Goal: Find contact information: Find contact information

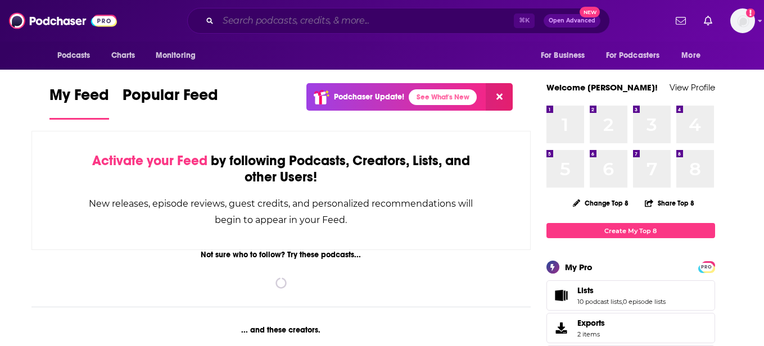
click at [317, 22] on input "Search podcasts, credits, & more..." at bounding box center [366, 21] width 296 height 18
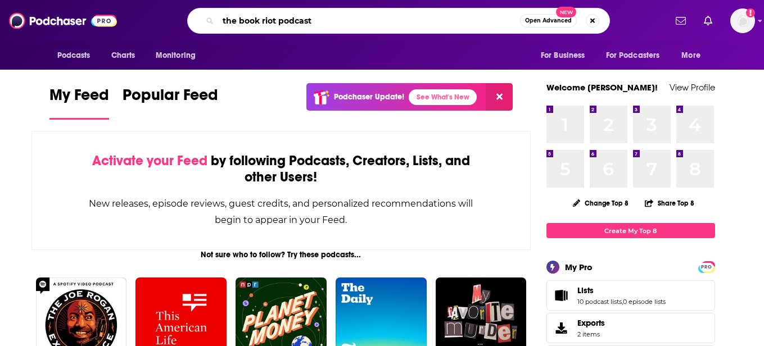
type input "the book riot podcast"
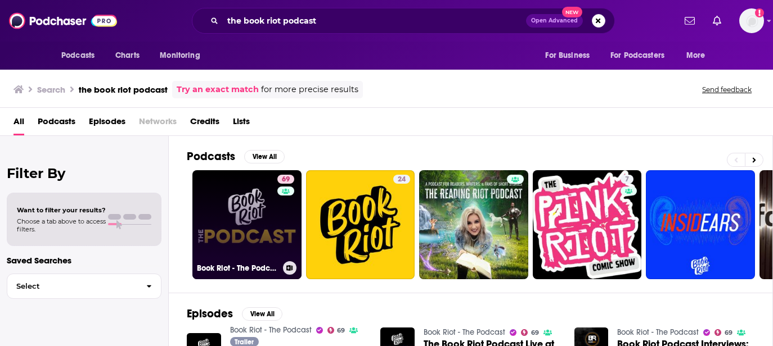
click at [229, 216] on link "69 Book Riot - The Podcast" at bounding box center [246, 224] width 109 height 109
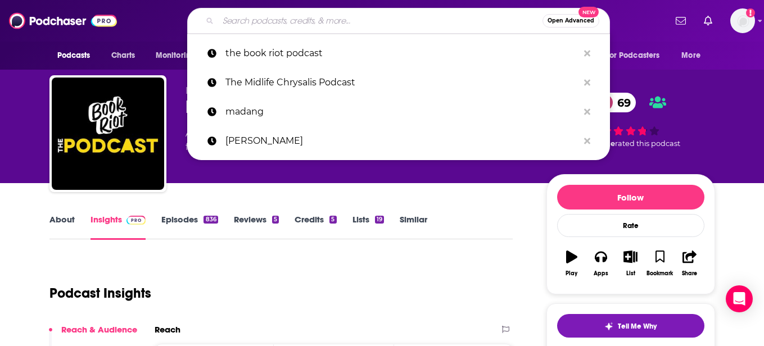
click at [309, 16] on input "Search podcasts, credits, & more..." at bounding box center [380, 21] width 325 height 18
paste input "culture study podcast"
type input "culture study podcast"
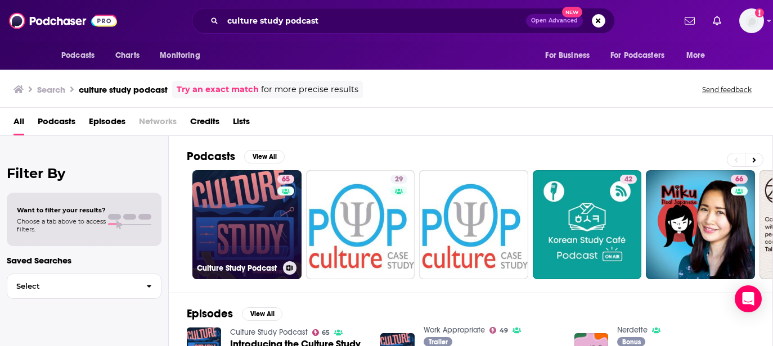
click at [224, 220] on link "65 Culture Study Podcast" at bounding box center [246, 224] width 109 height 109
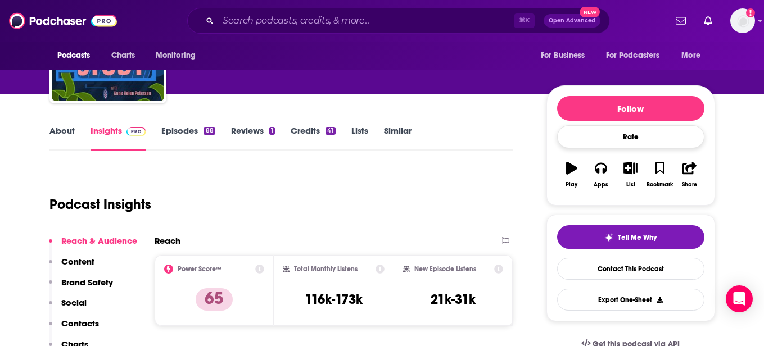
scroll to position [116, 0]
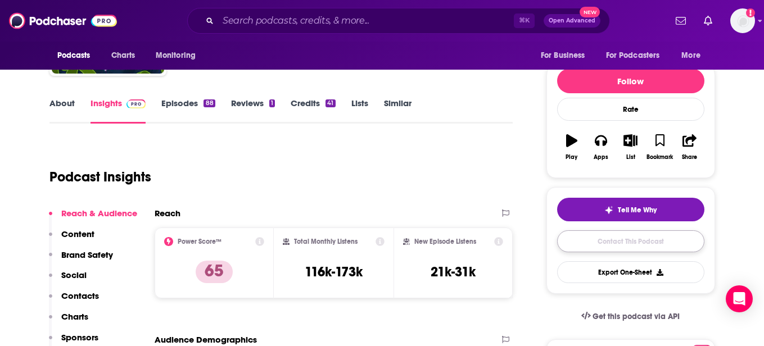
click at [619, 243] on link "Contact This Podcast" at bounding box center [630, 242] width 147 height 22
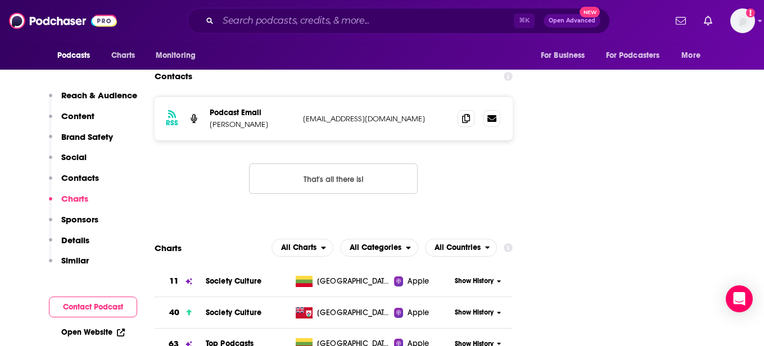
scroll to position [1273, 0]
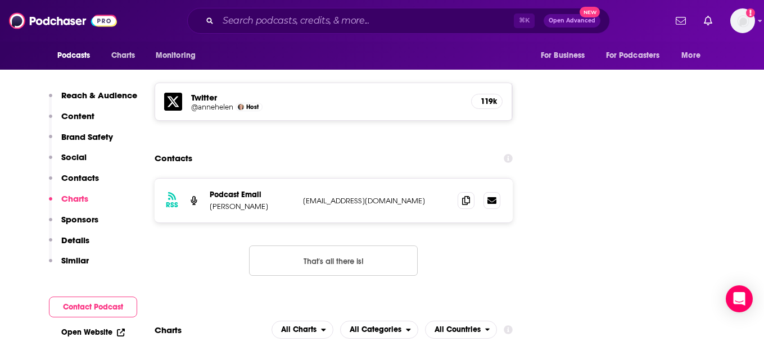
drag, startPoint x: 421, startPoint y: 160, endPoint x: 303, endPoint y: 161, distance: 118.1
click at [303, 196] on p "[EMAIL_ADDRESS][DOMAIN_NAME]" at bounding box center [376, 201] width 146 height 10
copy p "[EMAIL_ADDRESS][DOMAIN_NAME]"
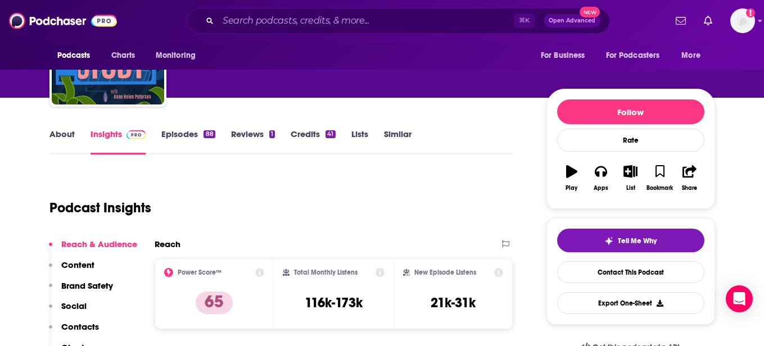
scroll to position [72, 0]
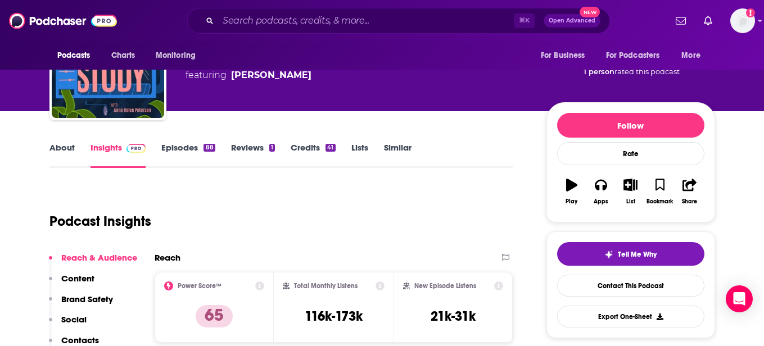
click at [184, 148] on link "Episodes 88" at bounding box center [187, 155] width 53 height 26
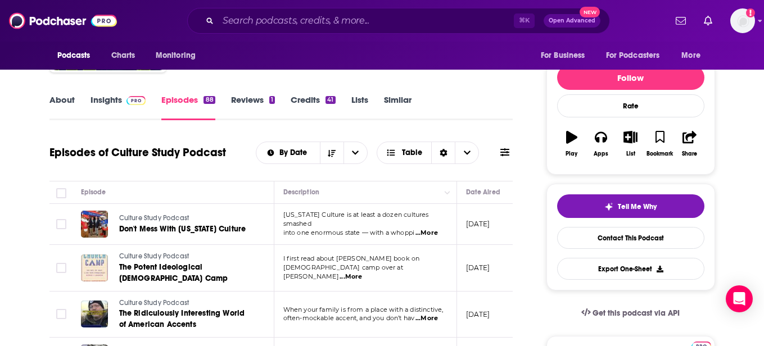
scroll to position [58, 0]
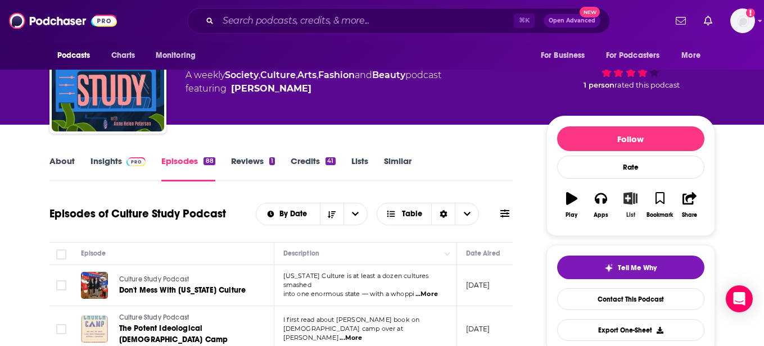
click at [630, 200] on icon "button" at bounding box center [631, 198] width 14 height 12
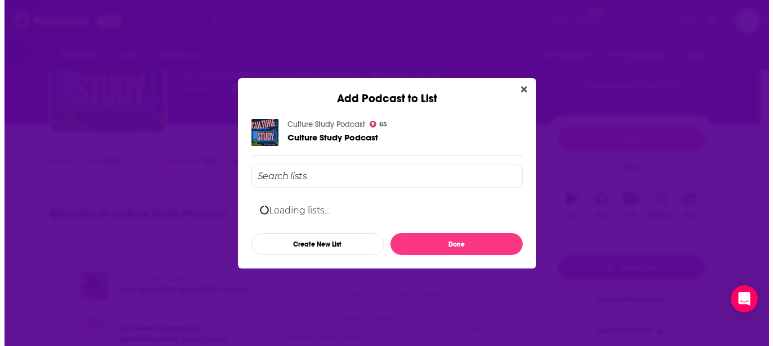
scroll to position [0, 0]
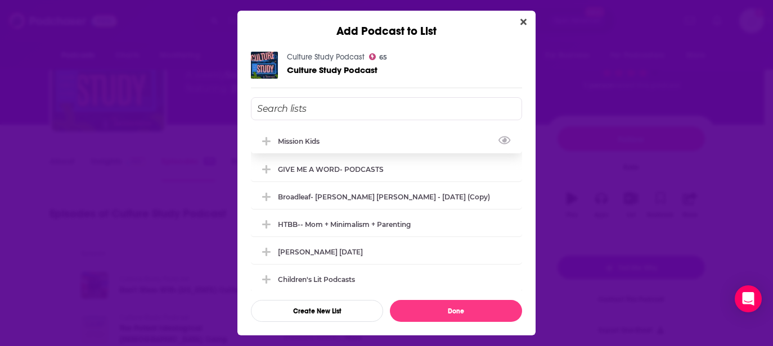
click at [296, 143] on div "Mission Kids" at bounding box center [302, 141] width 48 height 8
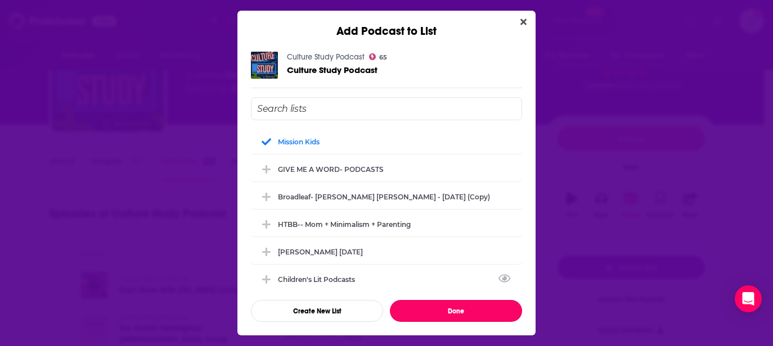
click at [456, 313] on button "Done" at bounding box center [456, 311] width 132 height 22
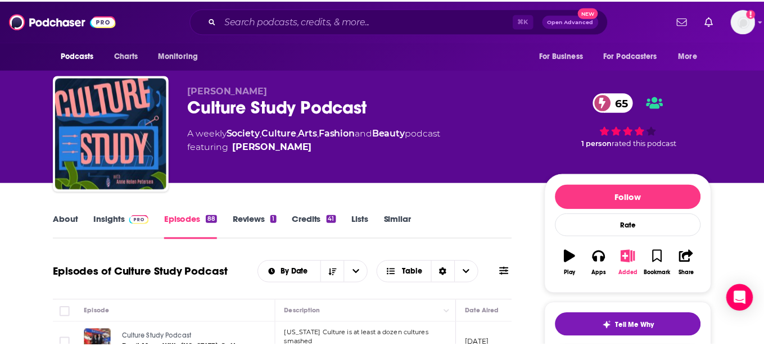
scroll to position [58, 0]
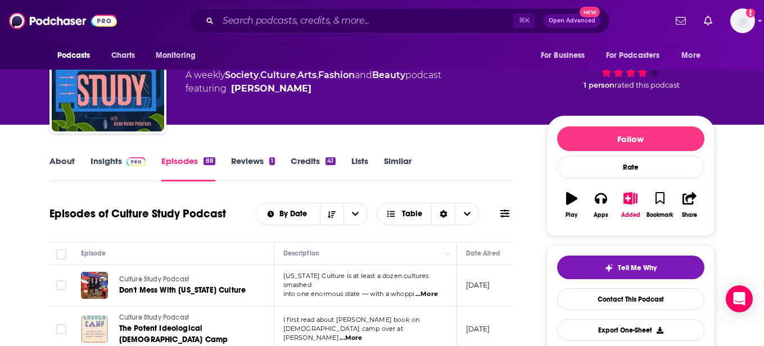
click at [399, 161] on link "Similar" at bounding box center [398, 169] width 28 height 26
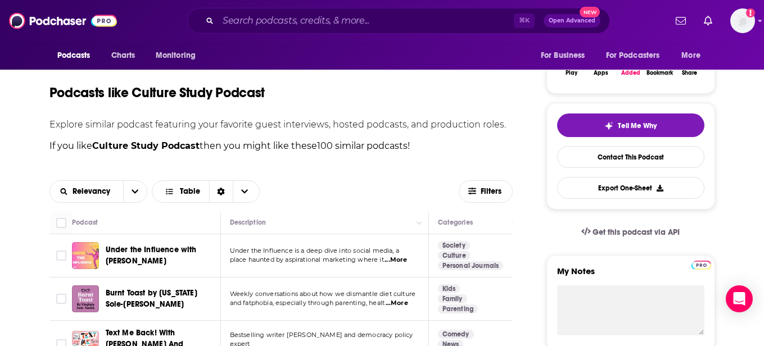
scroll to position [332, 0]
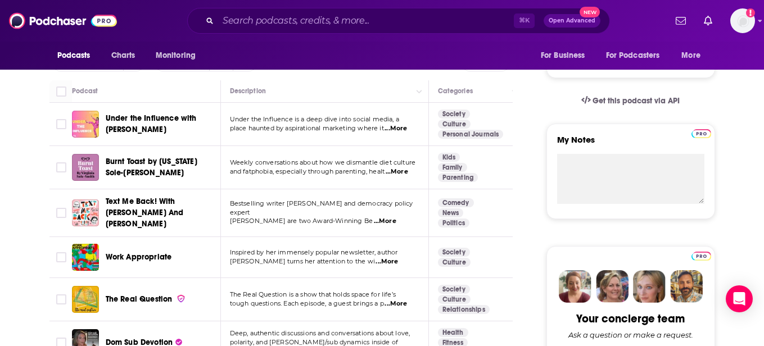
click at [397, 217] on span "...More" at bounding box center [385, 221] width 22 height 9
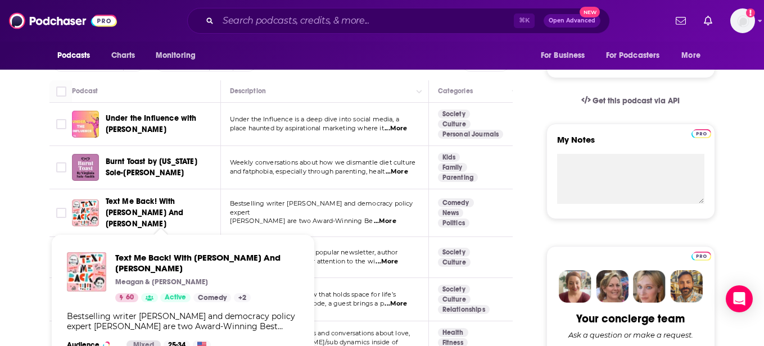
click at [159, 214] on span "Text Me Back! With [PERSON_NAME] And [PERSON_NAME]" at bounding box center [145, 213] width 78 height 32
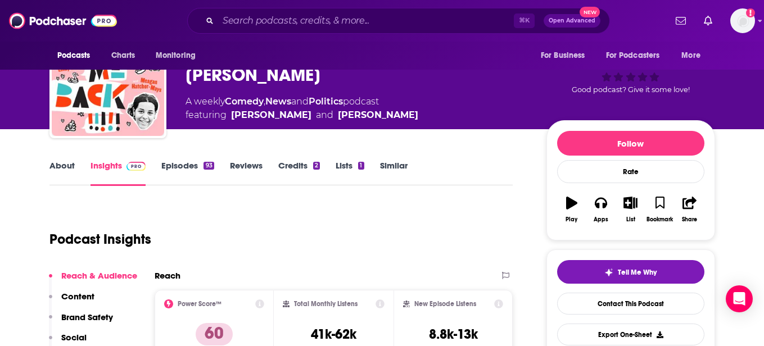
scroll to position [43, 0]
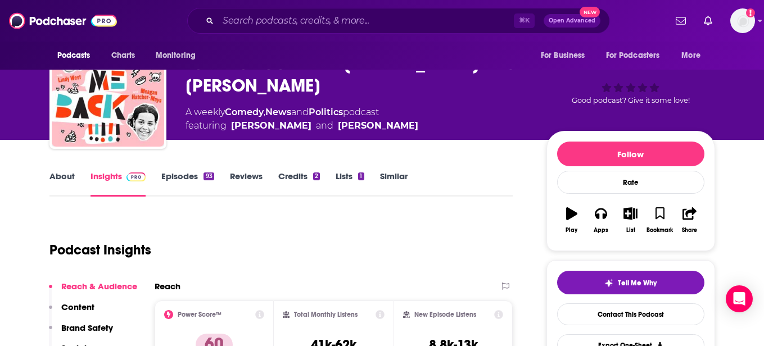
click at [183, 178] on link "Episodes 93" at bounding box center [187, 184] width 52 height 26
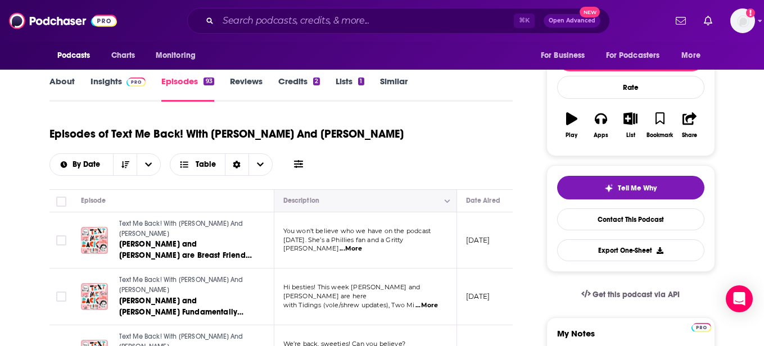
scroll to position [165, 0]
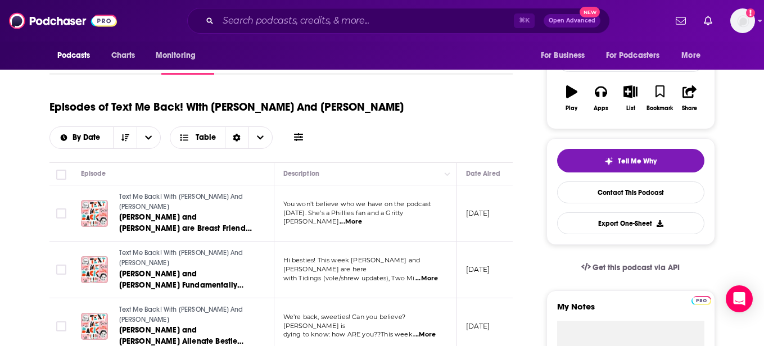
click at [362, 220] on span "...More" at bounding box center [351, 222] width 22 height 9
click at [458, 131] on div "Episodes of Text Me Back! With [PERSON_NAME] And [PERSON_NAME] By Date Table" at bounding box center [281, 121] width 464 height 56
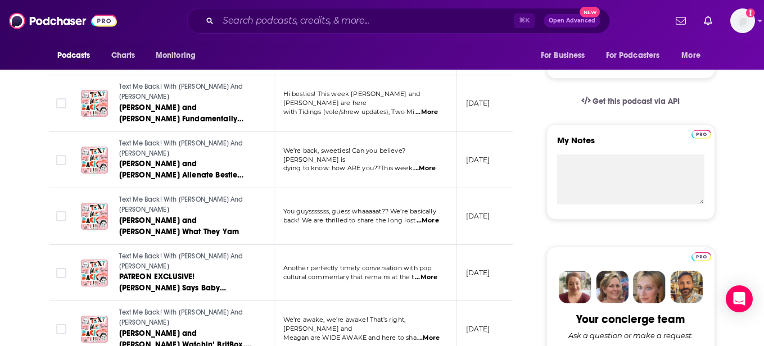
scroll to position [421, 0]
